Goal: Information Seeking & Learning: Learn about a topic

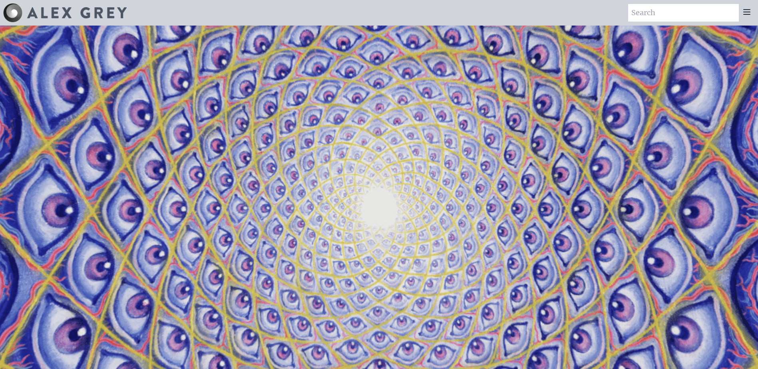
click at [754, 15] on div at bounding box center [747, 13] width 16 height 18
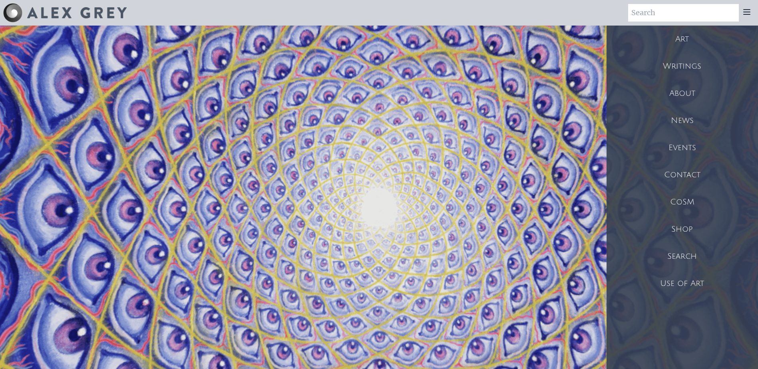
click at [701, 36] on div "Art" at bounding box center [681, 39] width 151 height 27
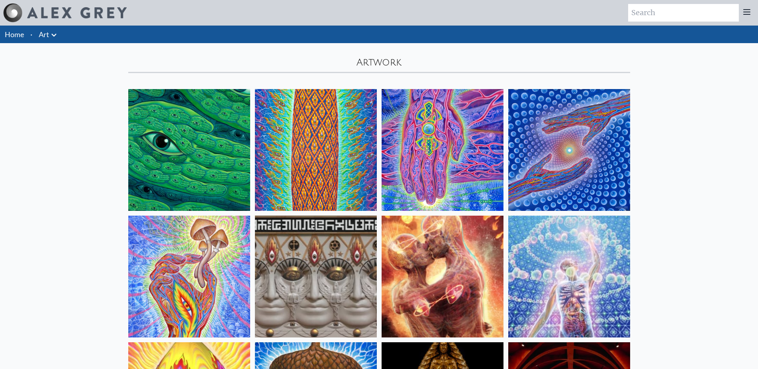
scroll to position [200, 0]
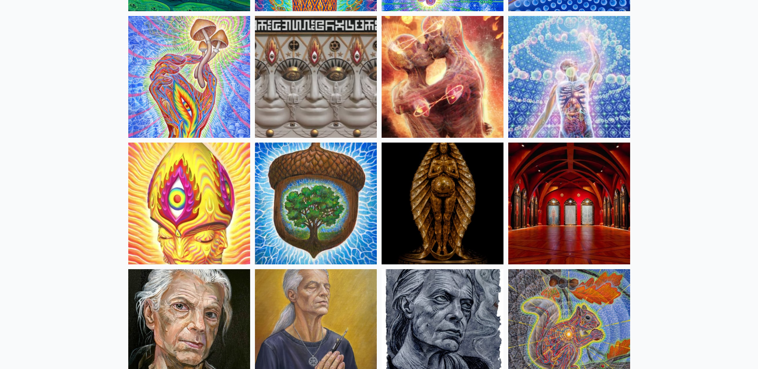
click at [205, 119] on img at bounding box center [189, 77] width 122 height 122
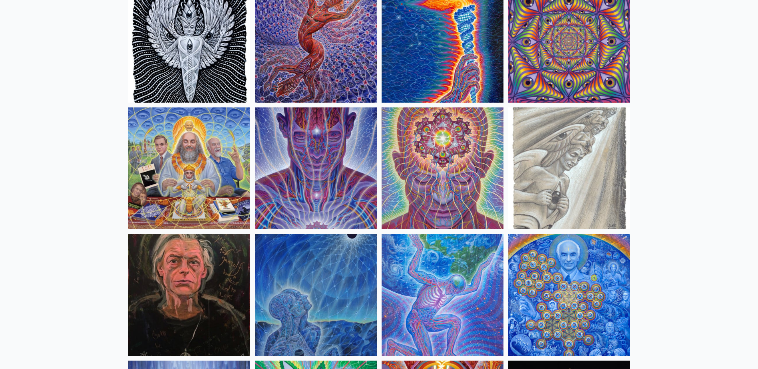
scroll to position [919, 0]
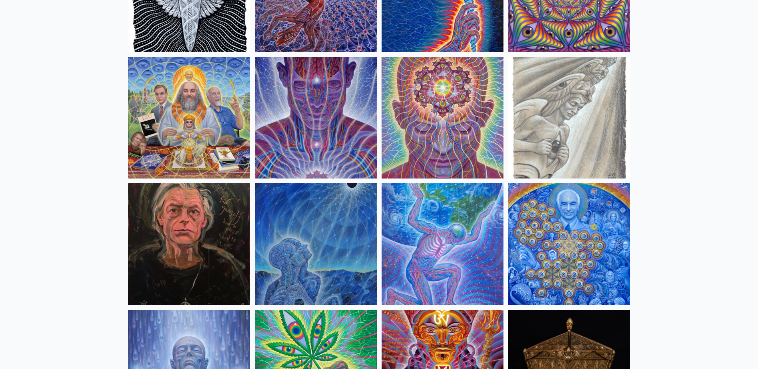
click at [305, 125] on img at bounding box center [316, 118] width 122 height 122
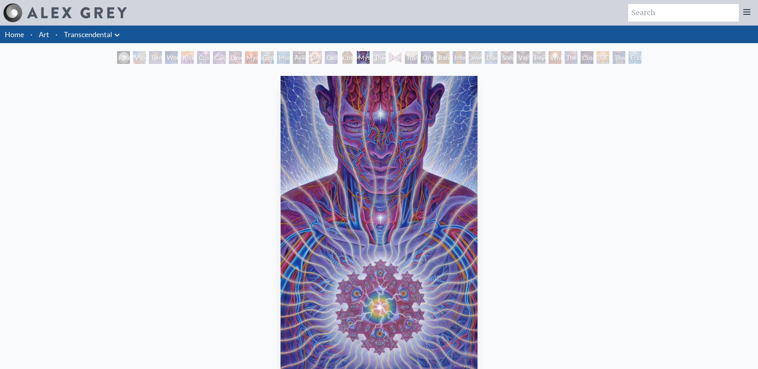
click at [746, 14] on icon at bounding box center [747, 12] width 6 height 5
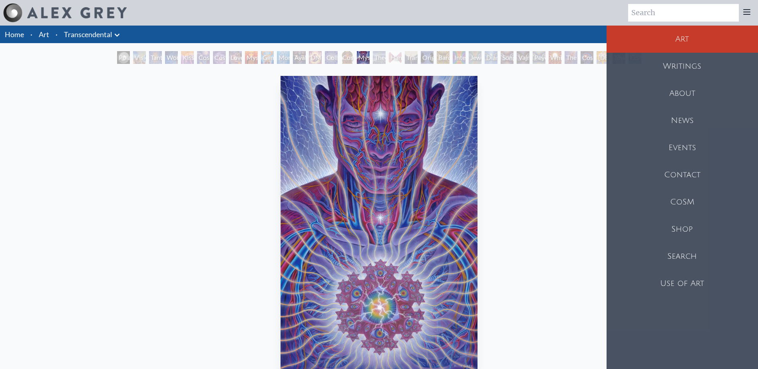
click at [572, 131] on div "Mystic Eye 2018, acrylic on linen, 24 x 30 in. Visit the CoSM Shop CoSM Symbol …" at bounding box center [378, 360] width 745 height 574
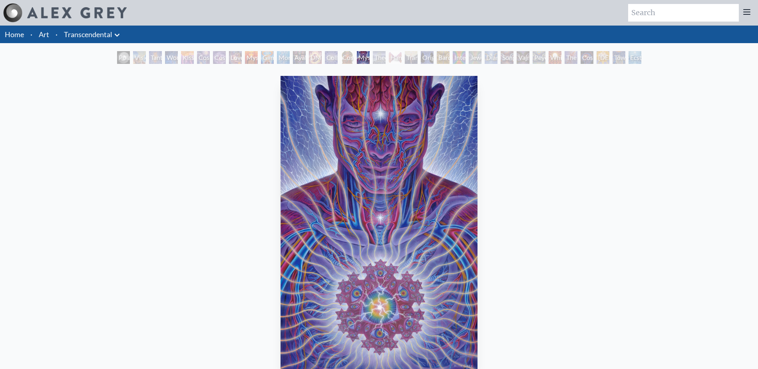
click at [74, 38] on link "Transcendental" at bounding box center [88, 34] width 48 height 11
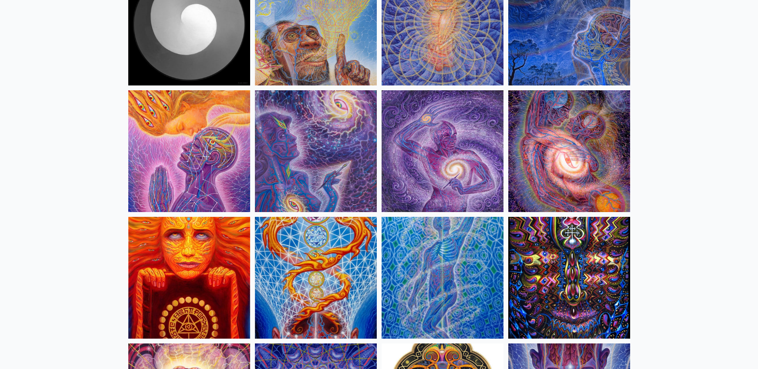
scroll to position [160, 0]
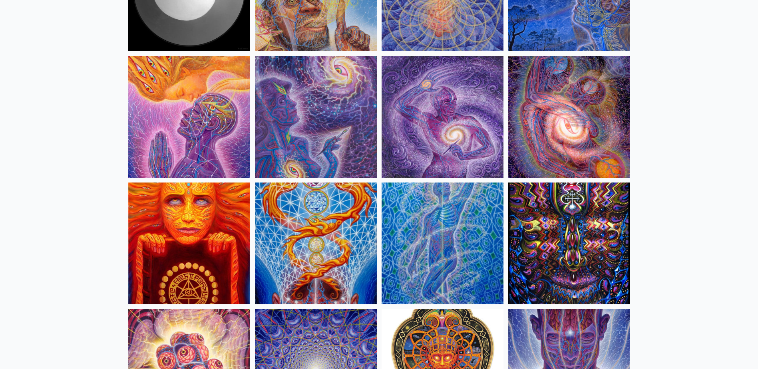
click at [324, 233] on img at bounding box center [316, 244] width 122 height 122
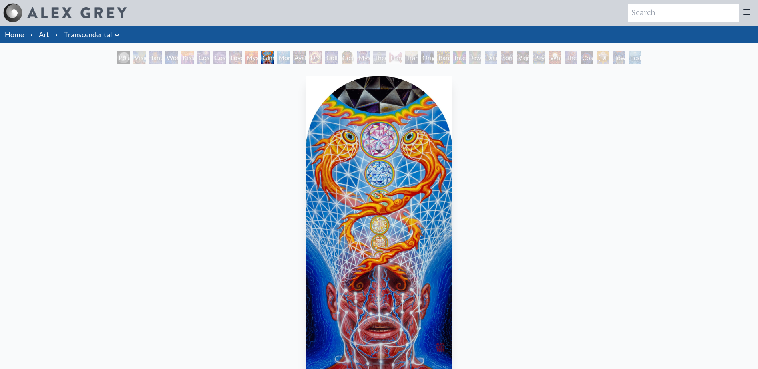
click at [753, 10] on div at bounding box center [747, 13] width 16 height 18
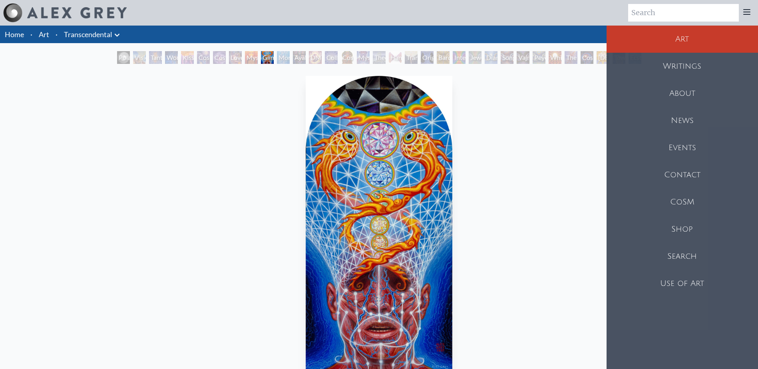
click at [720, 93] on div "About" at bounding box center [681, 93] width 151 height 27
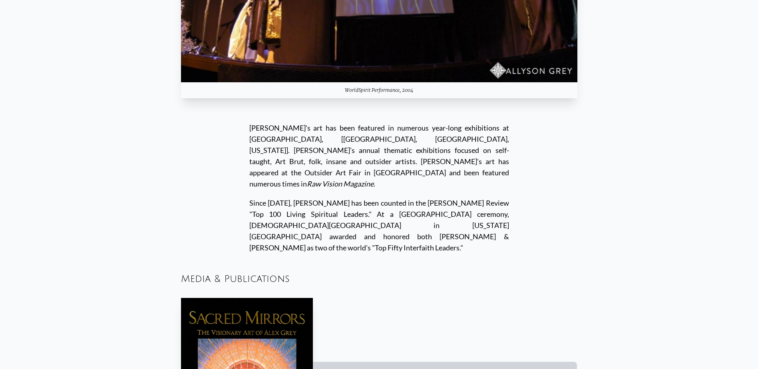
scroll to position [4794, 0]
